Goal: Find specific fact: Find specific fact

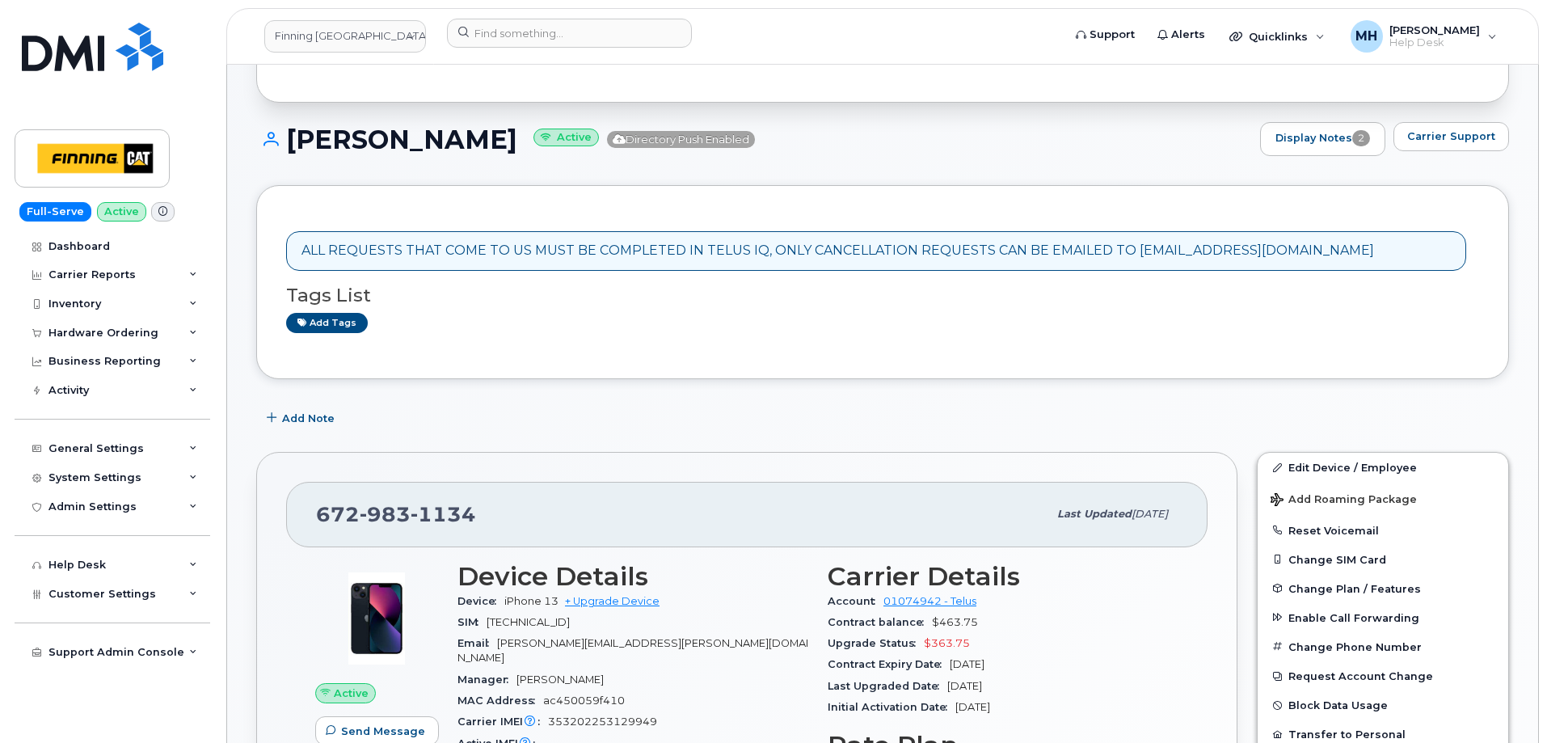
scroll to position [81, 0]
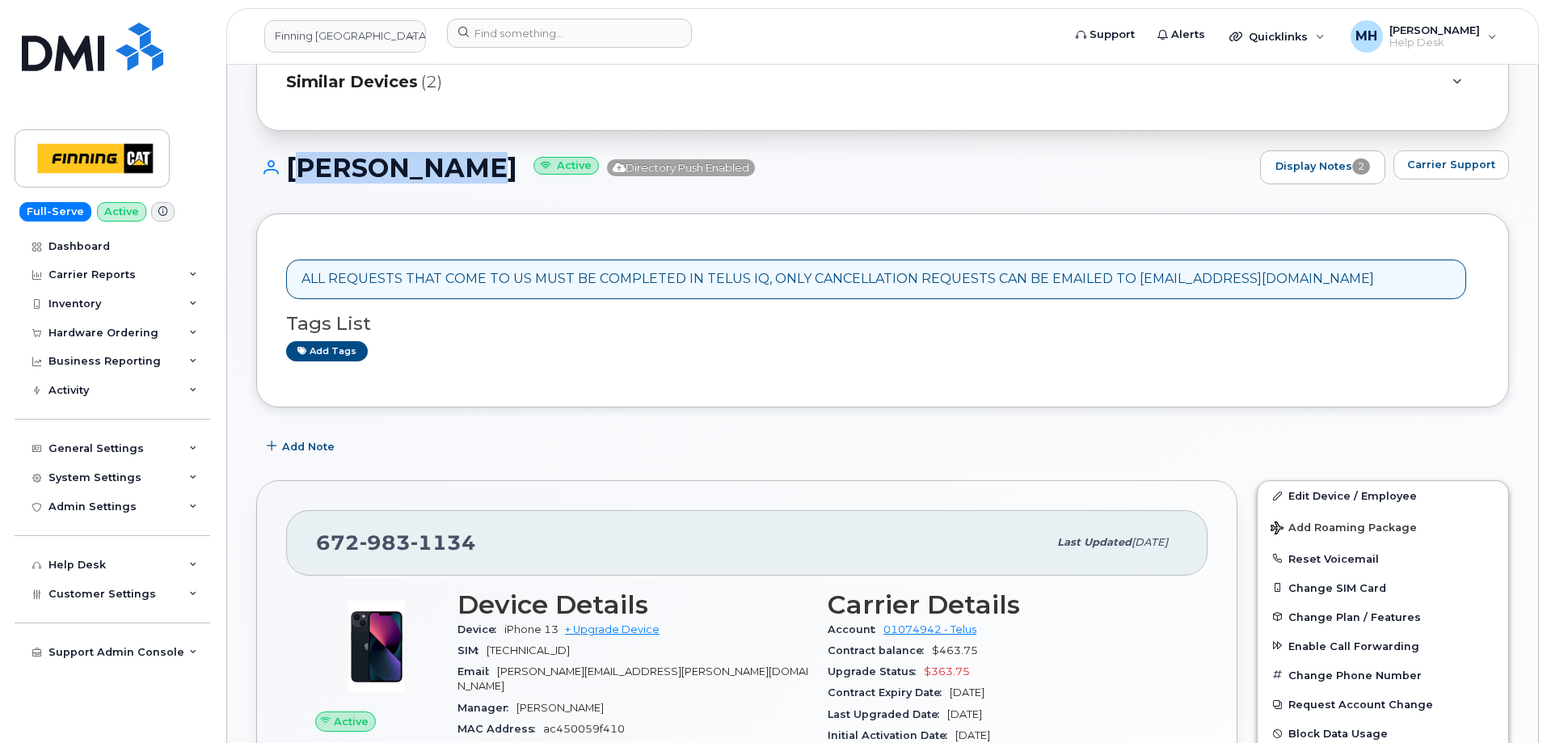
drag, startPoint x: 463, startPoint y: 170, endPoint x: 291, endPoint y: 166, distance: 172.2
click at [291, 166] on h1 "[PERSON_NAME] Active Directory Push Enabled" at bounding box center [754, 168] width 996 height 28
copy h1 "[PERSON_NAME]"
click at [1466, 163] on span "Carrier Support" at bounding box center [1451, 164] width 88 height 15
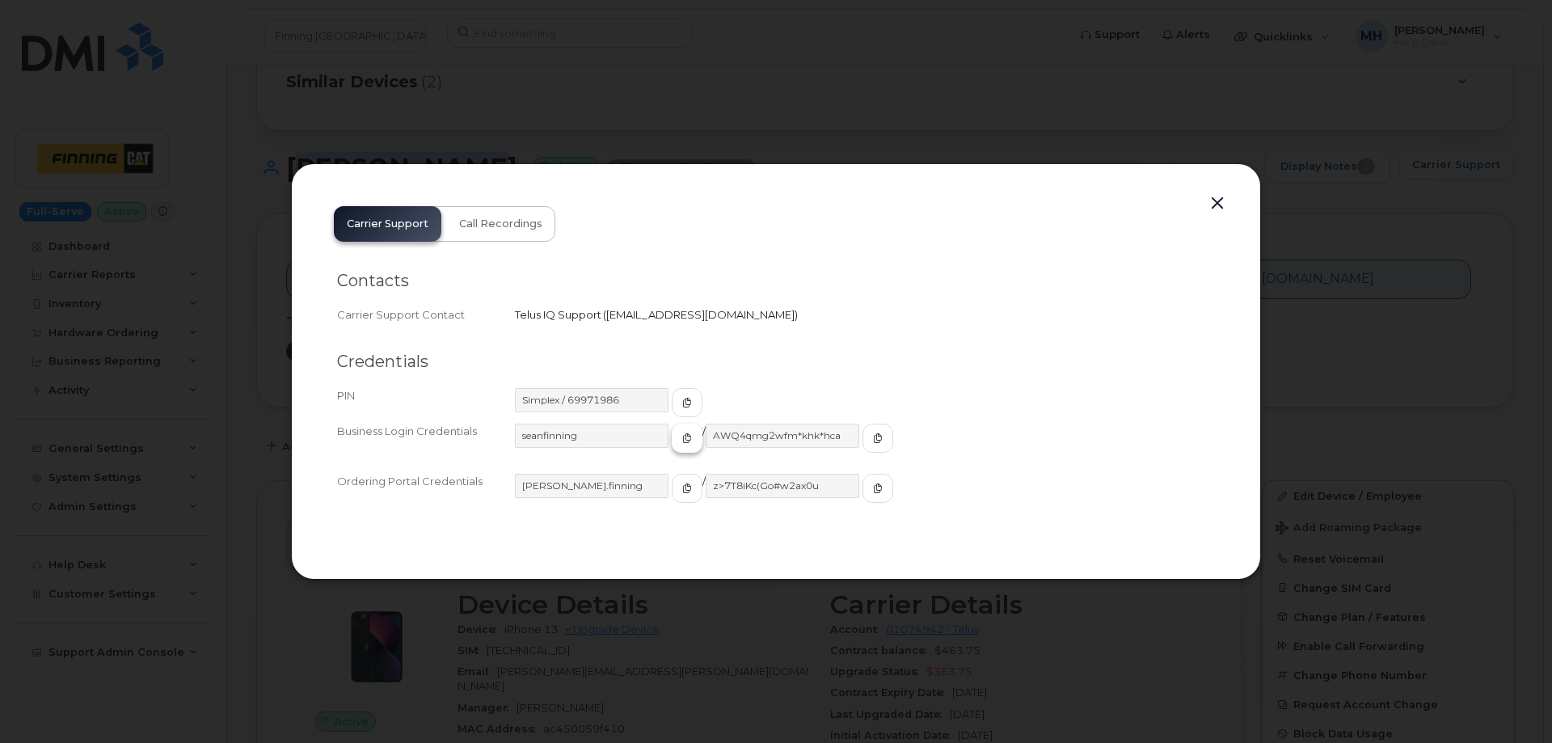
click at [672, 438] on button "button" at bounding box center [687, 437] width 31 height 29
click at [873, 438] on icon "button" at bounding box center [878, 438] width 10 height 10
click at [1210, 204] on button "button" at bounding box center [1217, 203] width 24 height 23
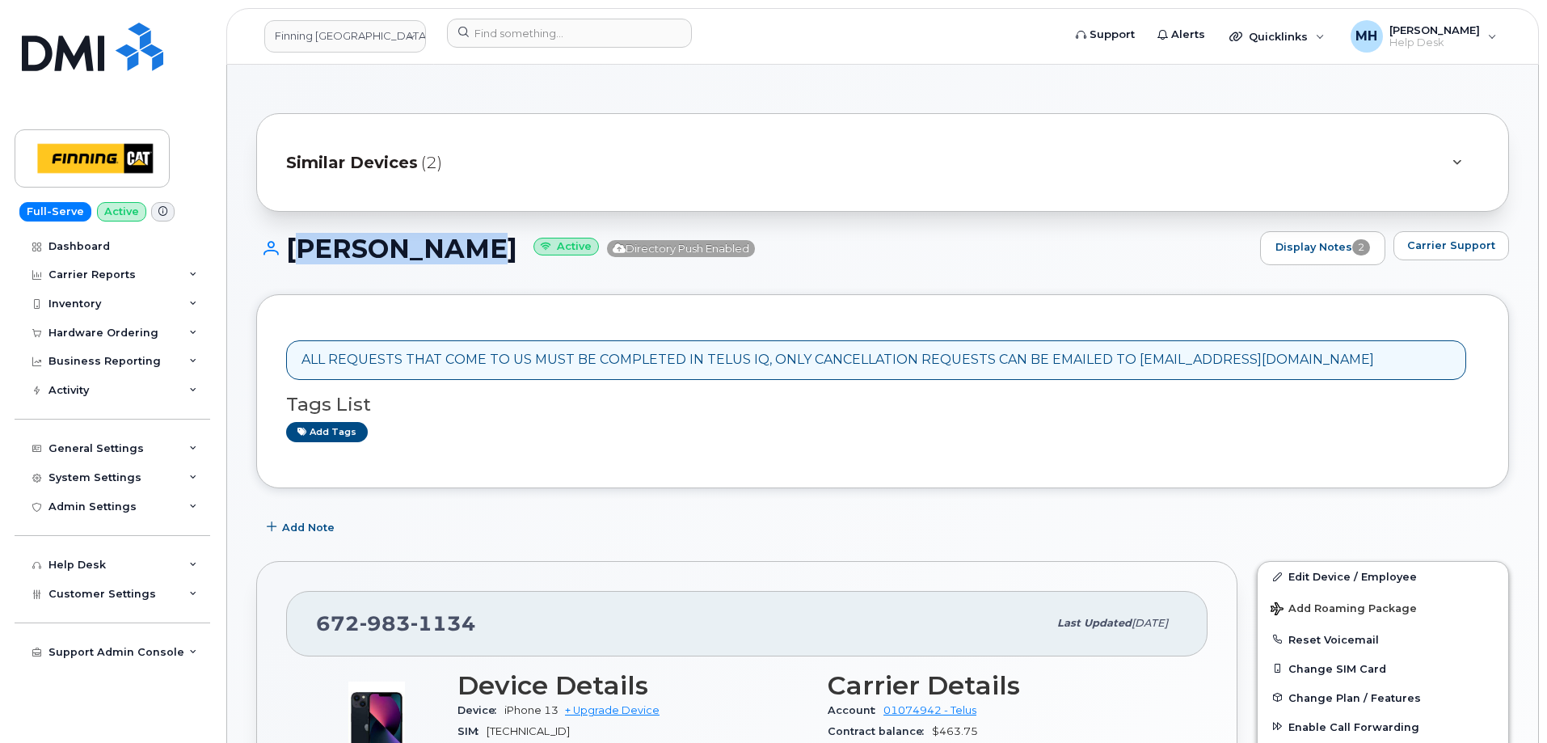
scroll to position [242, 0]
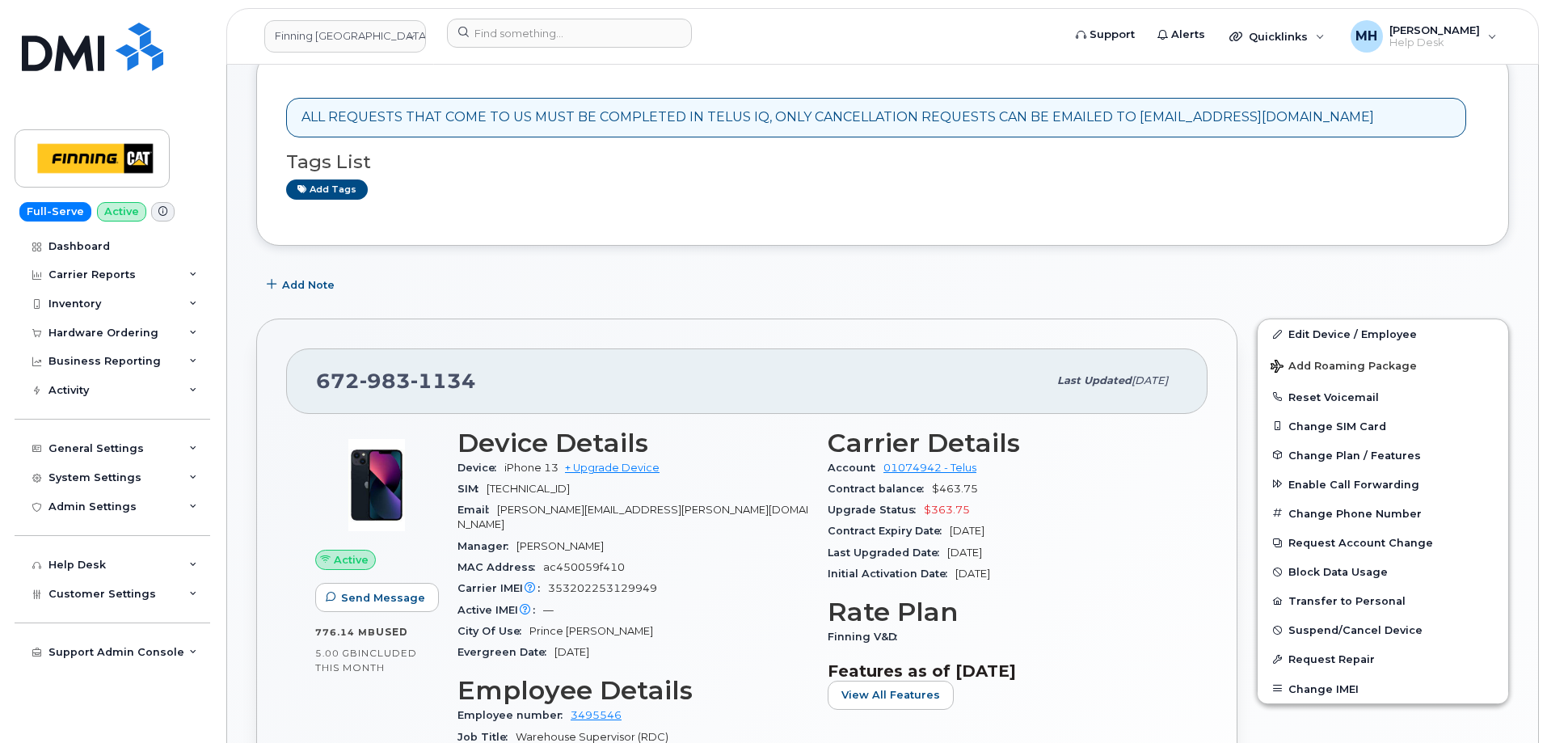
click at [570, 494] on span "[TECHNICAL_ID]" at bounding box center [528, 488] width 83 height 12
copy span "[TECHNICAL_ID]"
